Goal: Task Accomplishment & Management: Use online tool/utility

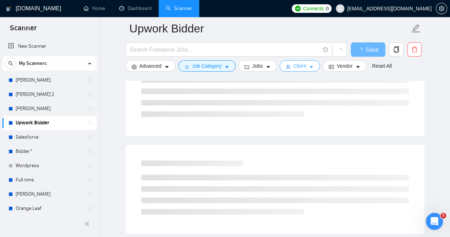
click at [304, 65] on button "Client" at bounding box center [300, 65] width 41 height 11
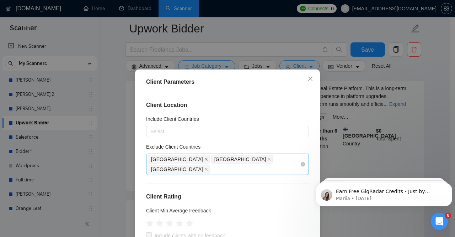
click at [205, 159] on icon "close" at bounding box center [207, 159] width 4 height 4
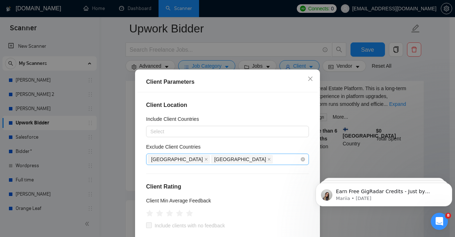
click at [174, 158] on span "[GEOGRAPHIC_DATA]" at bounding box center [179, 159] width 62 height 9
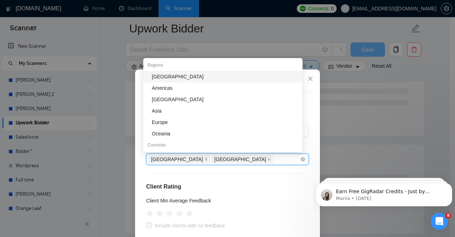
click at [205, 160] on icon "close" at bounding box center [207, 159] width 4 height 4
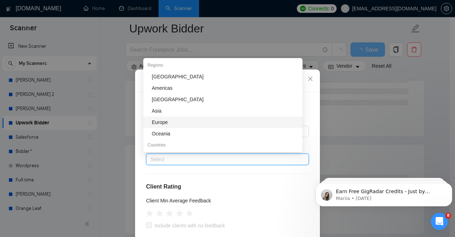
click at [163, 120] on div "Europe" at bounding box center [225, 122] width 147 height 8
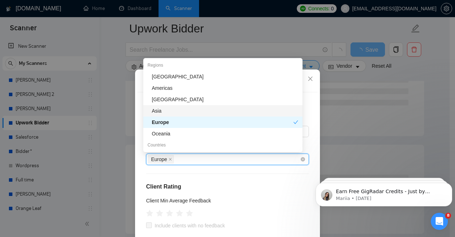
scroll to position [36, 0]
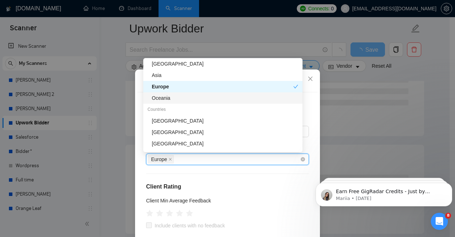
click at [185, 101] on div "Oceania" at bounding box center [225, 98] width 147 height 8
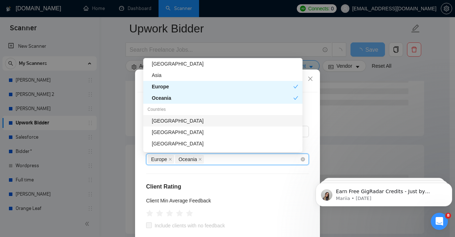
click at [179, 122] on div "[GEOGRAPHIC_DATA]" at bounding box center [225, 121] width 147 height 8
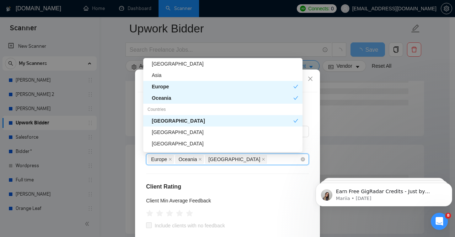
scroll to position [0, 0]
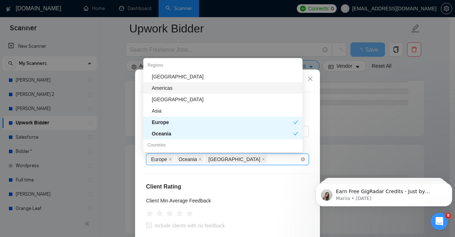
click at [174, 90] on div "Americas" at bounding box center [225, 88] width 147 height 8
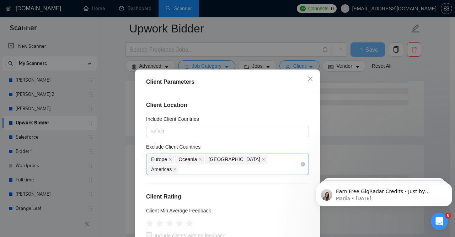
click at [253, 174] on div "Client Location Include Client Countries Select Exclude Client Countries [GEOGR…" at bounding box center [228, 175] width 180 height 166
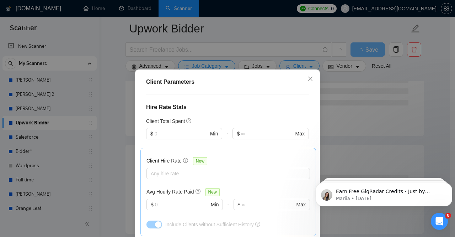
scroll to position [277, 0]
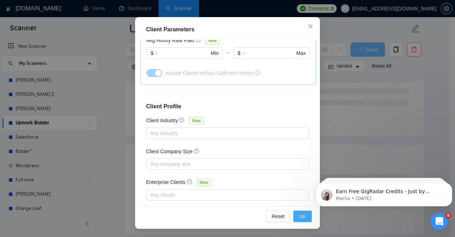
click at [299, 216] on span "OK" at bounding box center [302, 216] width 7 height 8
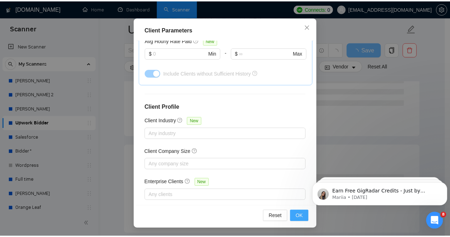
scroll to position [26, 0]
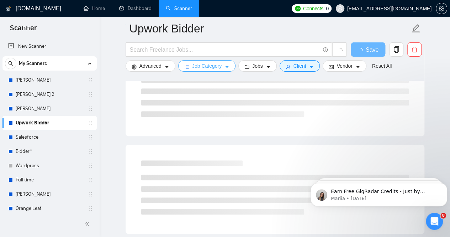
click at [224, 65] on icon "caret-down" at bounding box center [226, 66] width 5 height 5
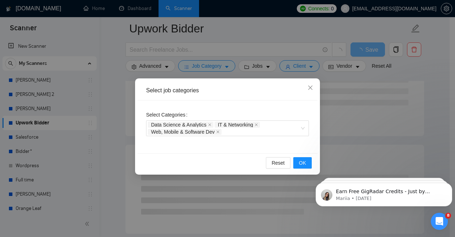
click at [264, 109] on div "Select Categories Data Science & Analytics IT & Networking Web, Mobile & Softwa…" at bounding box center [227, 122] width 163 height 27
click at [303, 162] on span "OK" at bounding box center [302, 163] width 7 height 8
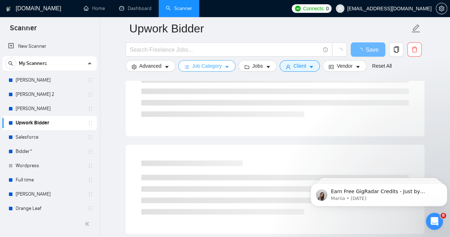
click at [217, 68] on span "Job Category" at bounding box center [207, 66] width 30 height 8
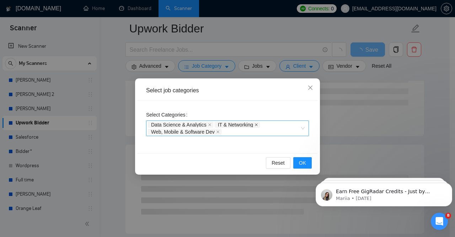
click at [256, 123] on icon "close" at bounding box center [257, 125] width 4 height 4
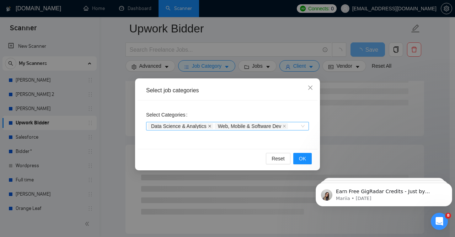
click at [208, 125] on icon "close" at bounding box center [210, 126] width 4 height 4
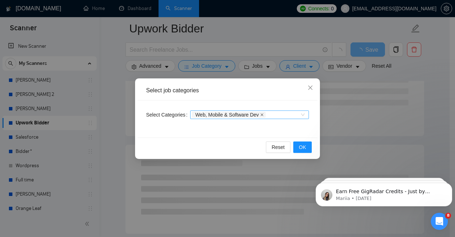
click at [260, 115] on icon "close" at bounding box center [262, 115] width 4 height 4
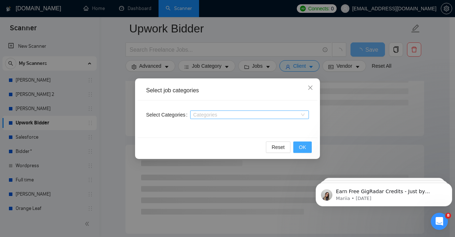
click at [305, 146] on span "OK" at bounding box center [302, 147] width 7 height 8
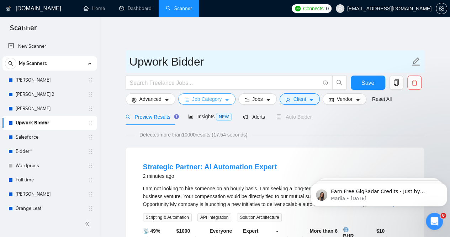
scroll to position [0, 0]
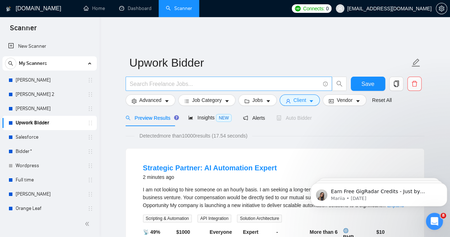
click at [160, 79] on input "text" at bounding box center [225, 83] width 190 height 9
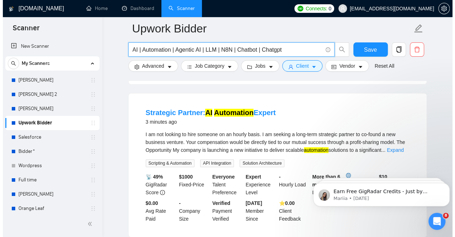
scroll to position [36, 0]
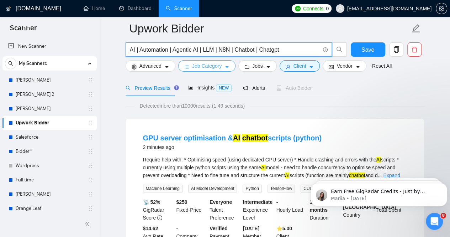
type input "AI | Automation | Agentic AI | LLM | N8N | Chatbot | Chatgpt"
click at [217, 69] on span "Job Category" at bounding box center [207, 66] width 30 height 8
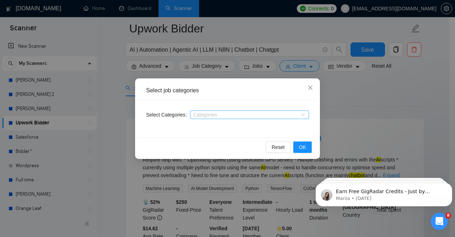
click at [228, 115] on div at bounding box center [246, 115] width 108 height 6
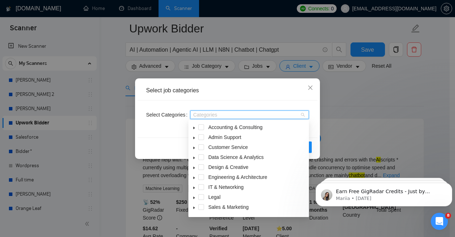
click at [194, 127] on icon "caret-down" at bounding box center [194, 128] width 4 height 4
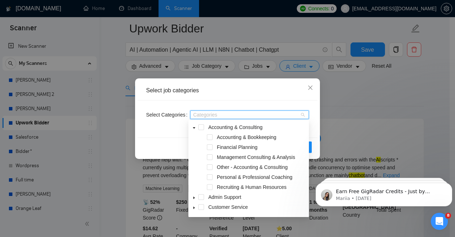
click at [194, 128] on icon "caret-down" at bounding box center [194, 127] width 2 height 1
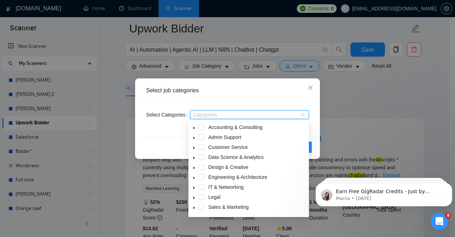
click at [194, 158] on icon "caret-down" at bounding box center [194, 158] width 1 height 2
click at [236, 164] on span "AI & Machine Learning" at bounding box center [242, 167] width 51 height 6
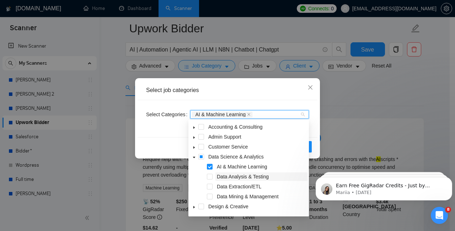
click at [240, 176] on span "Data Analysis & Testing" at bounding box center [243, 177] width 52 height 6
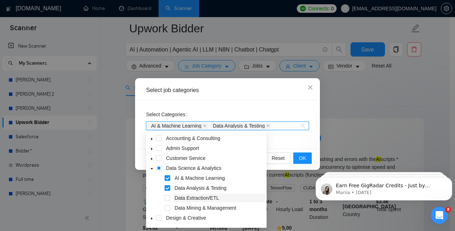
click at [181, 199] on span "Data Extraction/ETL" at bounding box center [197, 198] width 44 height 6
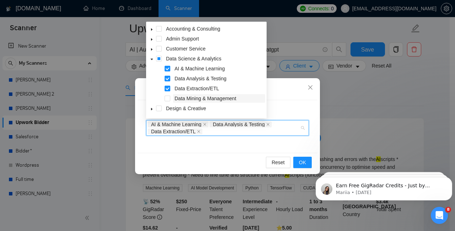
click at [199, 99] on span "Data Mining & Management" at bounding box center [206, 99] width 62 height 6
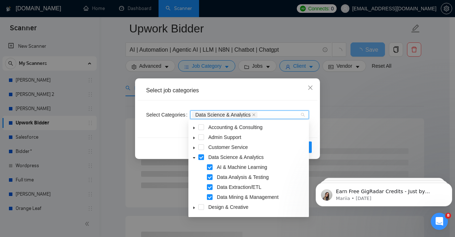
click at [194, 158] on icon "caret-down" at bounding box center [194, 157] width 2 height 1
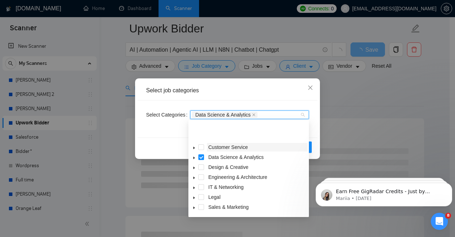
scroll to position [28, 0]
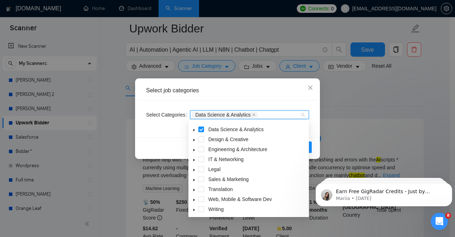
click at [194, 200] on icon "caret-down" at bounding box center [194, 199] width 1 height 2
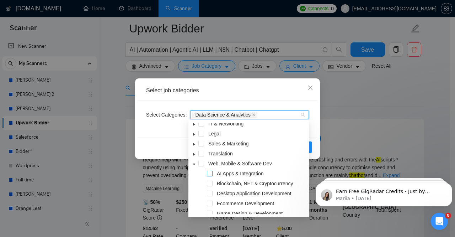
click at [211, 172] on span at bounding box center [210, 173] width 6 height 6
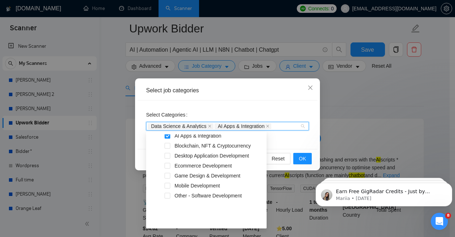
scroll to position [77, 0]
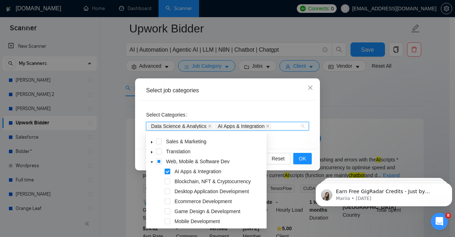
click at [152, 161] on icon "caret-down" at bounding box center [152, 162] width 4 height 4
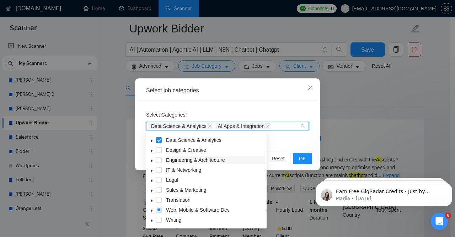
scroll to position [28, 0]
click at [152, 191] on icon "caret-down" at bounding box center [151, 190] width 1 height 2
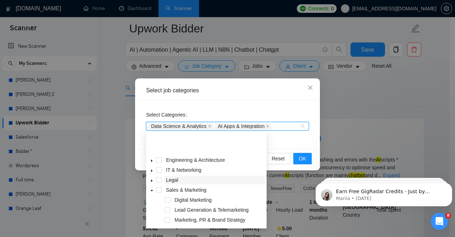
scroll to position [58, 0]
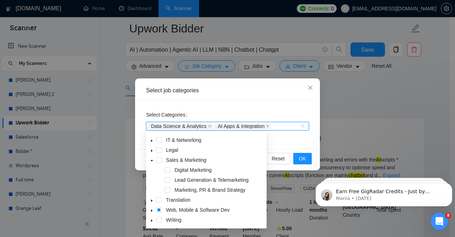
click at [151, 160] on icon "caret-down" at bounding box center [152, 161] width 4 height 4
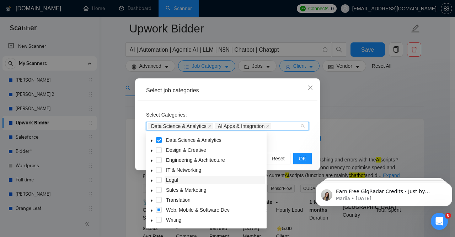
scroll to position [0, 0]
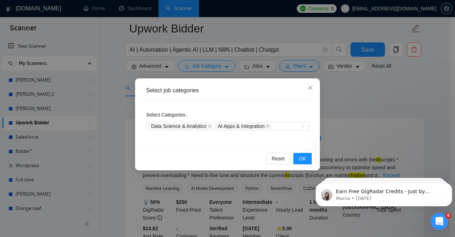
click at [291, 142] on div "Select Categories Data Science & Analytics AI Apps & Integration" at bounding box center [228, 124] width 180 height 48
click at [304, 126] on div "Data Science & Analytics AI Apps & Integration" at bounding box center [227, 126] width 163 height 9
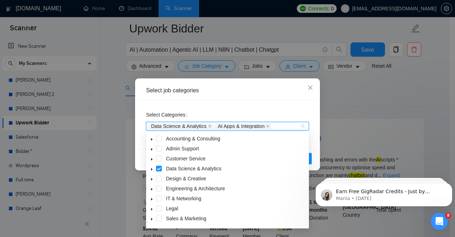
click at [150, 169] on icon "caret-down" at bounding box center [152, 169] width 4 height 4
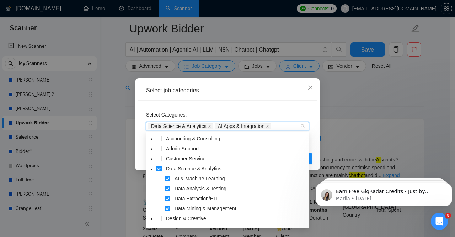
click at [150, 169] on icon "caret-down" at bounding box center [152, 169] width 4 height 4
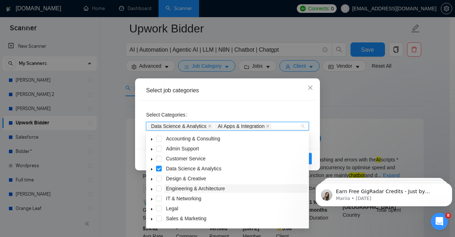
scroll to position [28, 0]
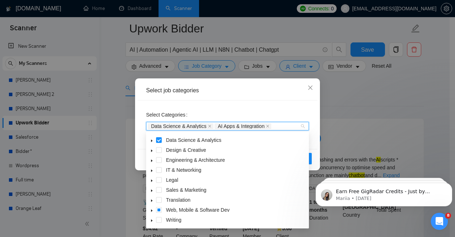
click at [153, 210] on icon "caret-down" at bounding box center [152, 210] width 4 height 4
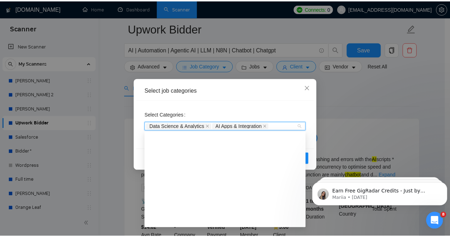
scroll to position [148, 0]
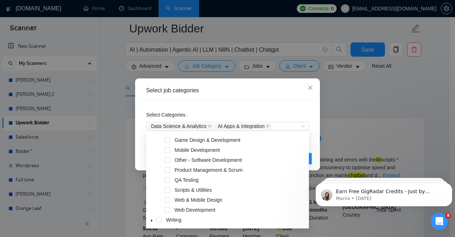
click at [285, 103] on div "Select Categories Data Science & Analytics AI Apps & Integration" at bounding box center [228, 124] width 180 height 48
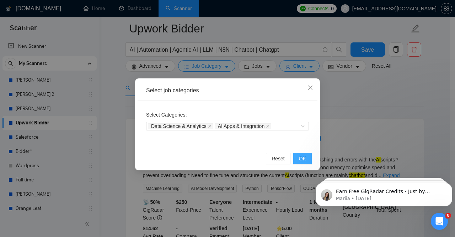
click at [309, 159] on button "OK" at bounding box center [302, 158] width 18 height 11
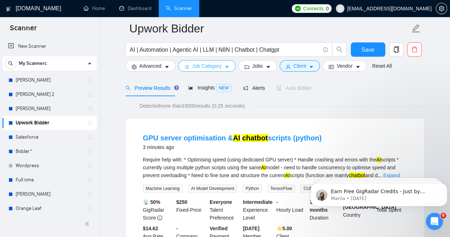
scroll to position [0, 0]
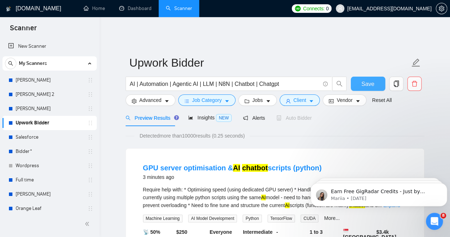
click at [367, 79] on span "Save" at bounding box center [367, 83] width 13 height 9
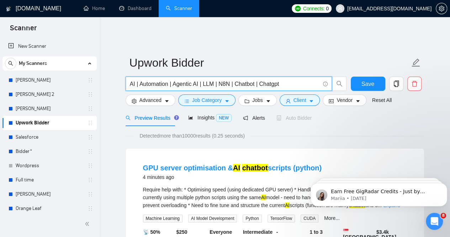
drag, startPoint x: 282, startPoint y: 79, endPoint x: 117, endPoint y: 79, distance: 165.1
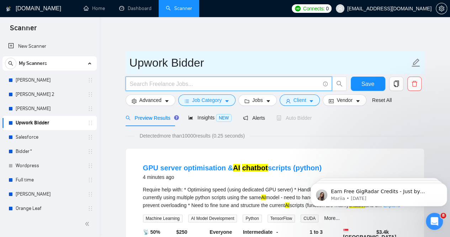
click at [252, 54] on input "Upwork Bidder" at bounding box center [269, 63] width 280 height 18
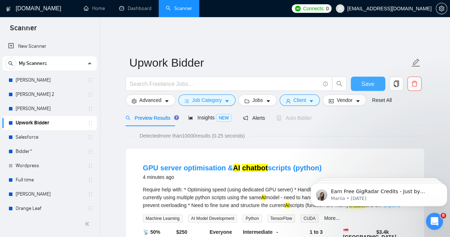
click at [367, 80] on span "Save" at bounding box center [367, 83] width 13 height 9
click at [369, 79] on span "Save" at bounding box center [367, 83] width 13 height 9
